Goal: Find specific page/section: Find specific page/section

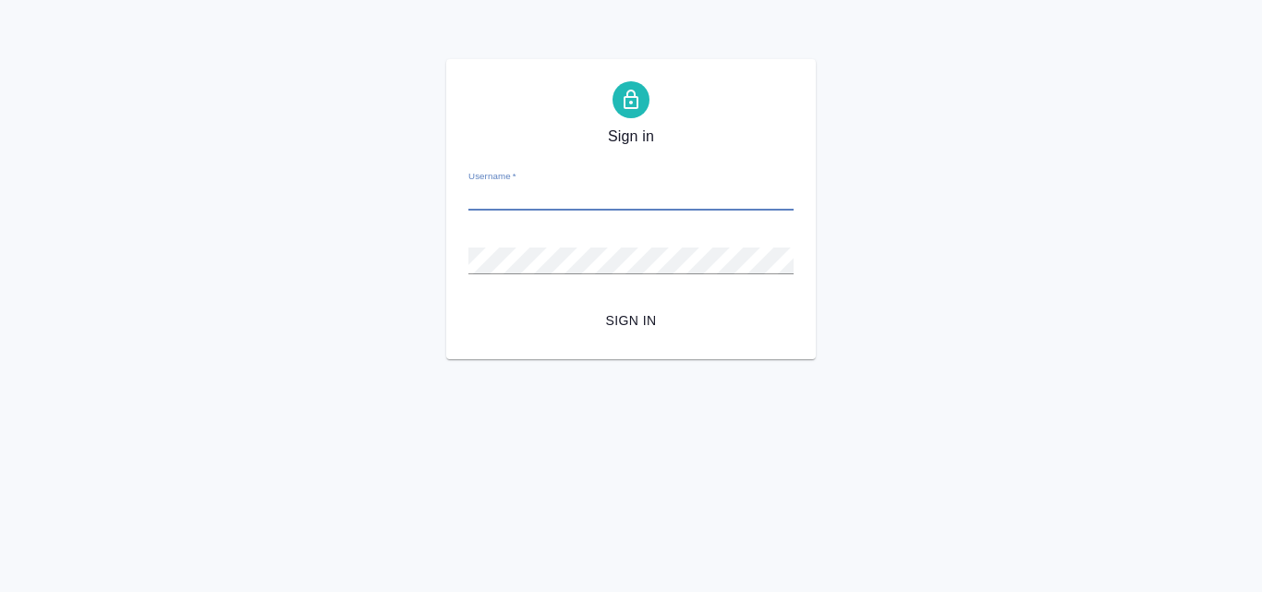
click at [538, 202] on input "Username   *" at bounding box center [630, 198] width 325 height 26
type input "anton.nikiforov@awatera.com"
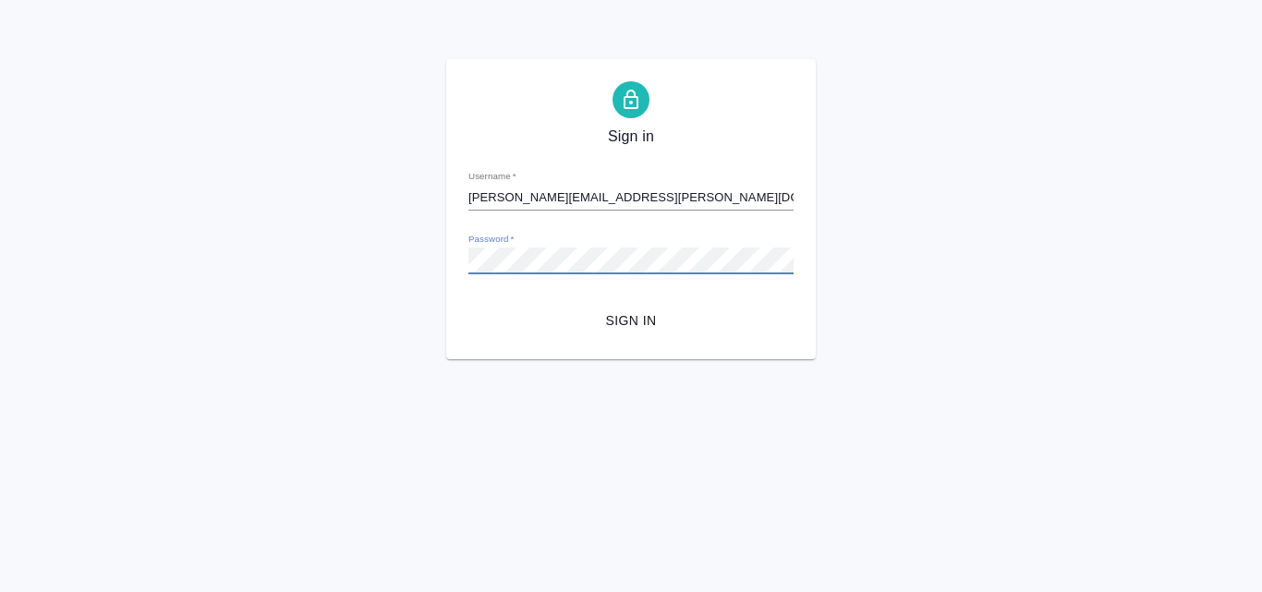
click at [603, 320] on span "Sign in" at bounding box center [631, 321] width 296 height 23
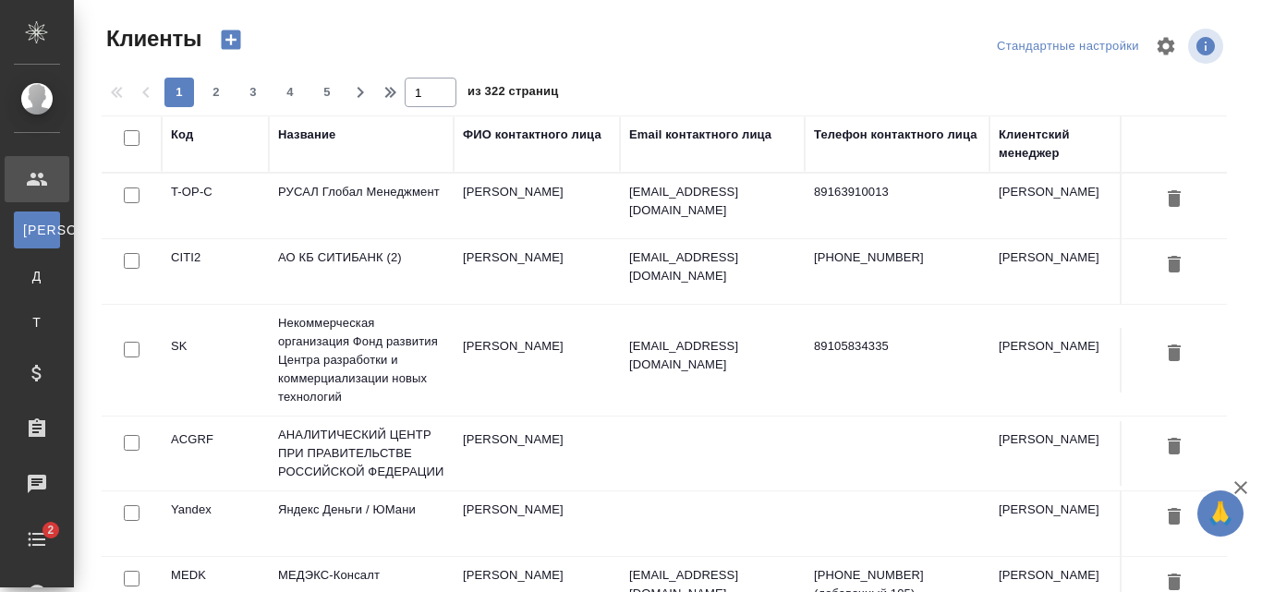
select select "RU"
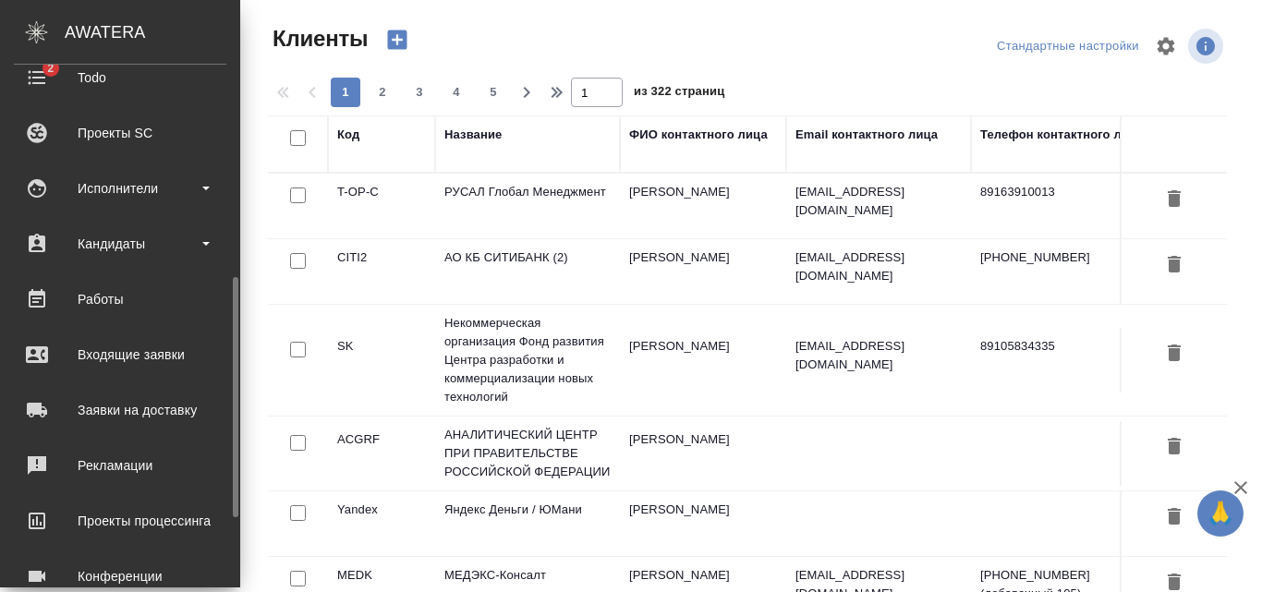
scroll to position [613, 0]
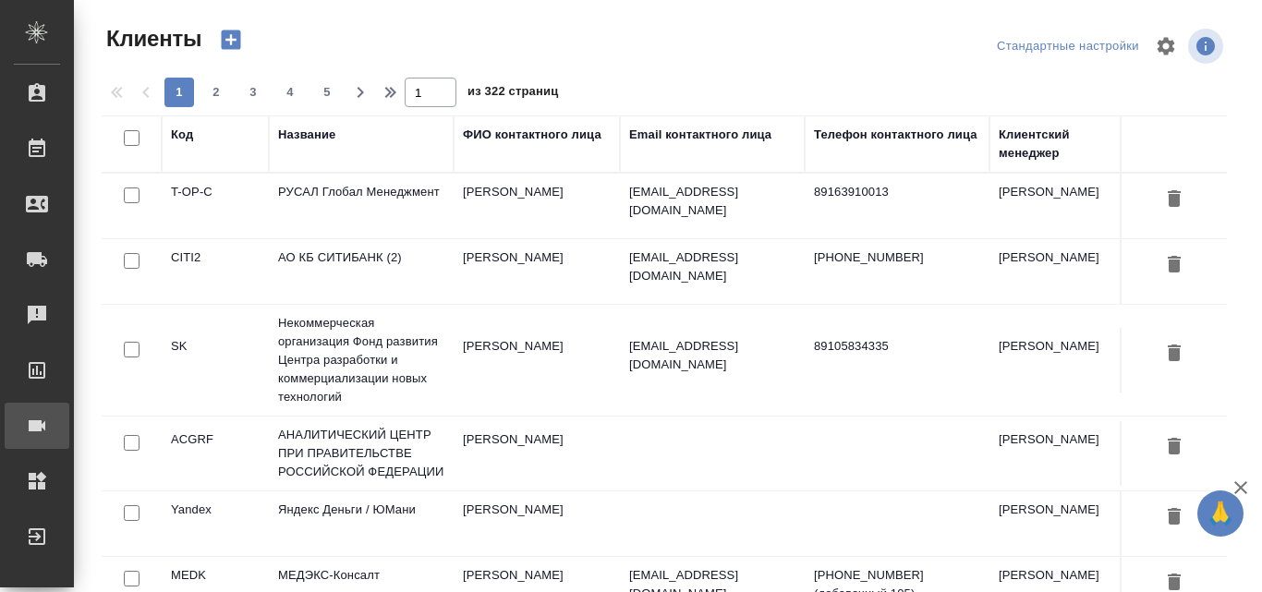
click at [69, 428] on link "Конференции" at bounding box center [37, 426] width 65 height 46
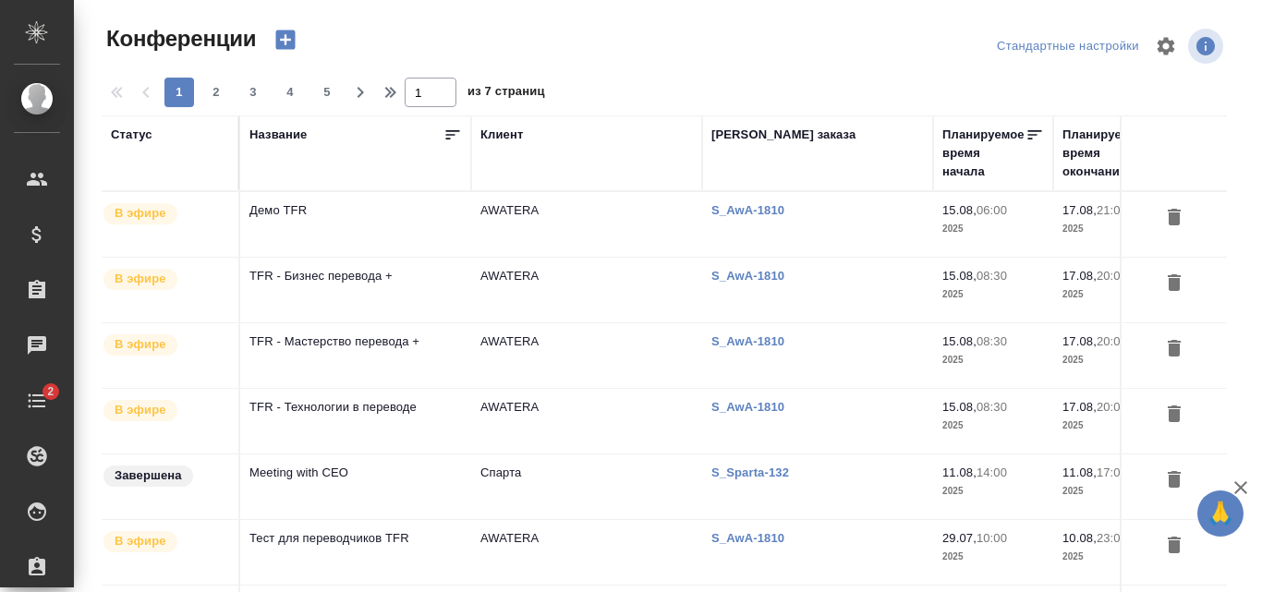
type input "[PERSON_NAME]"
click at [368, 257] on td "TFR - Технологии в переводе" at bounding box center [355, 224] width 231 height 65
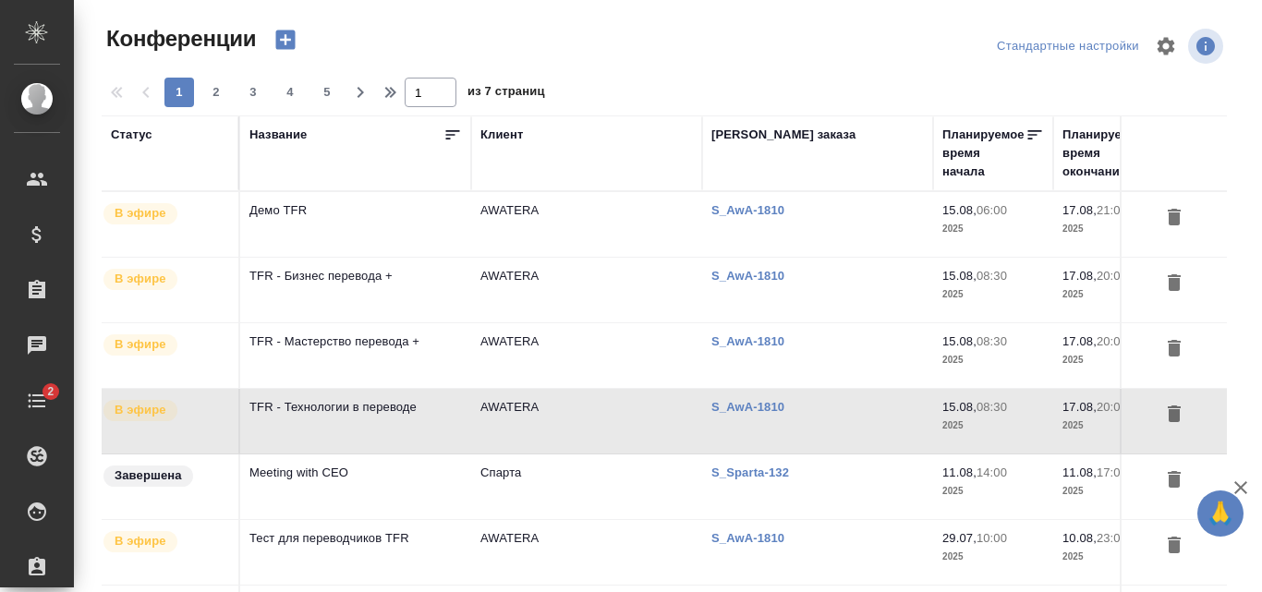
click at [368, 257] on td "TFR - Технологии в переводе" at bounding box center [355, 224] width 231 height 65
